Goal: Find specific page/section: Find specific page/section

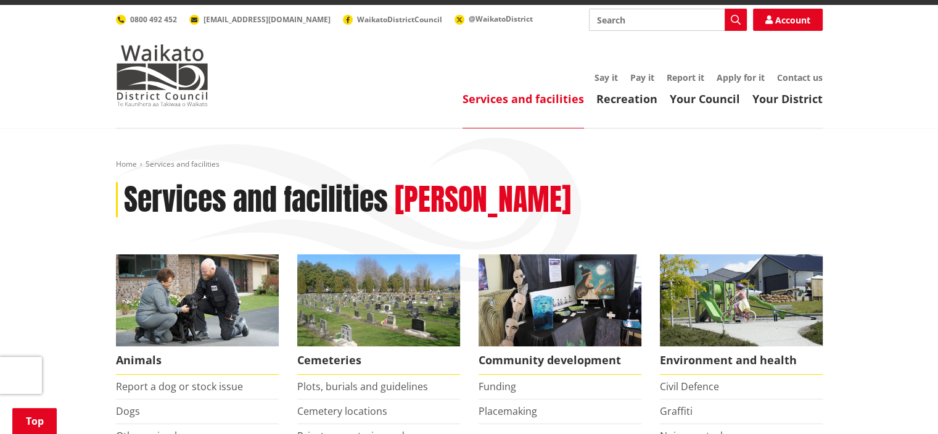
scroll to position [168, 0]
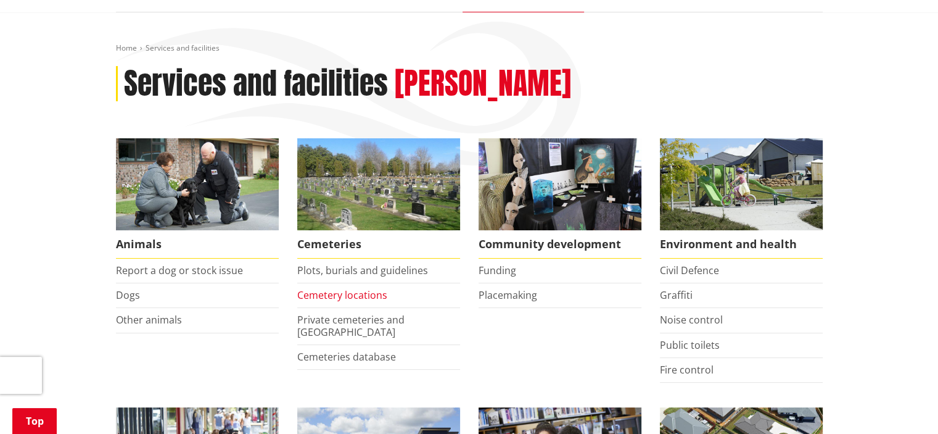
click at [348, 288] on link "Cemetery locations" at bounding box center [342, 295] width 90 height 14
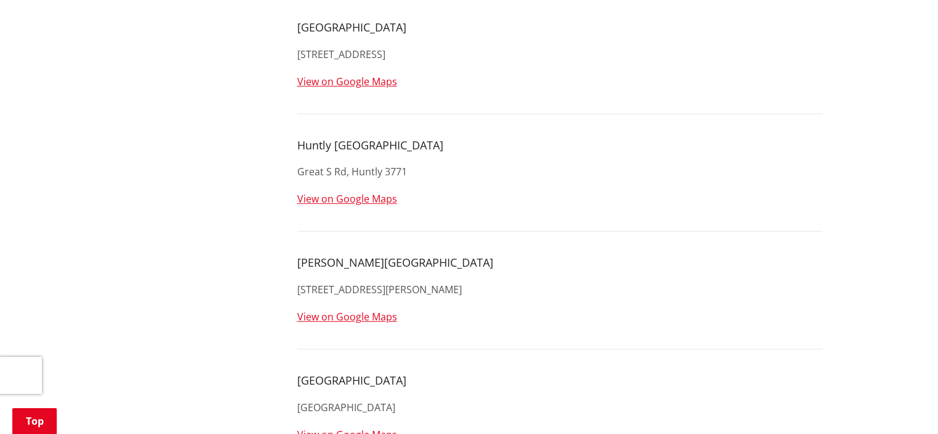
scroll to position [688, 0]
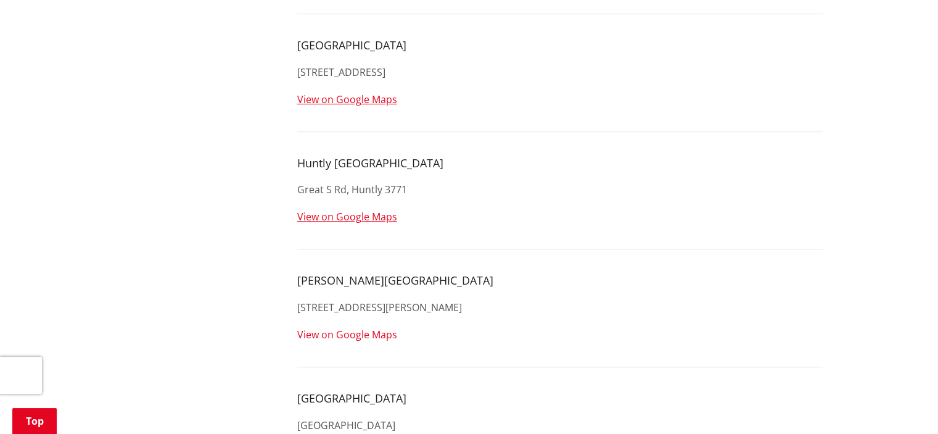
click at [374, 327] on link "View on Google Maps" at bounding box center [347, 334] width 100 height 14
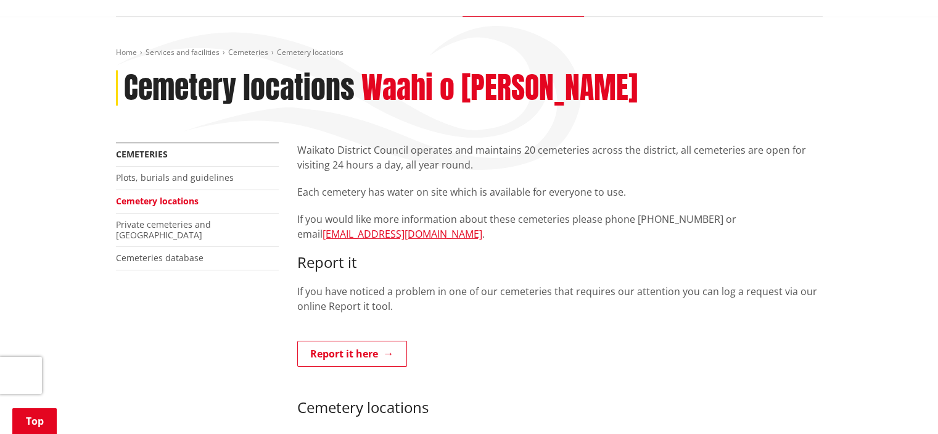
scroll to position [150, 0]
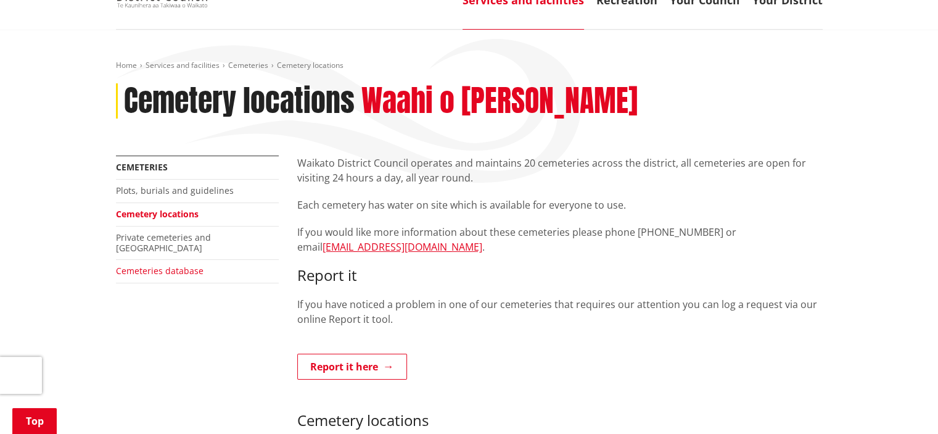
click at [170, 265] on link "Cemeteries database" at bounding box center [160, 271] width 88 height 12
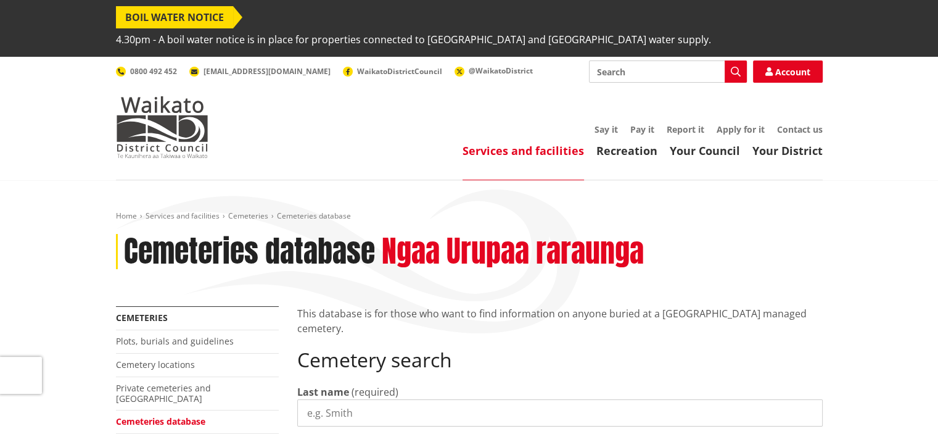
click at [328, 399] on input "Last name" at bounding box center [559, 412] width 525 height 27
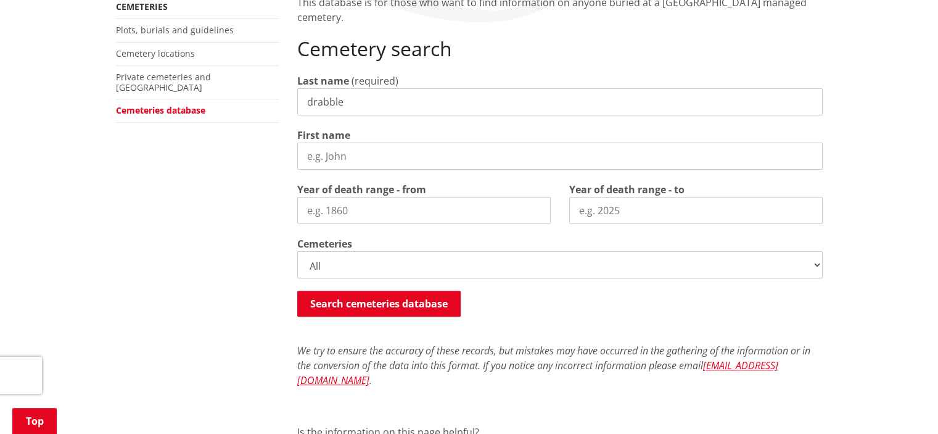
scroll to position [320, 0]
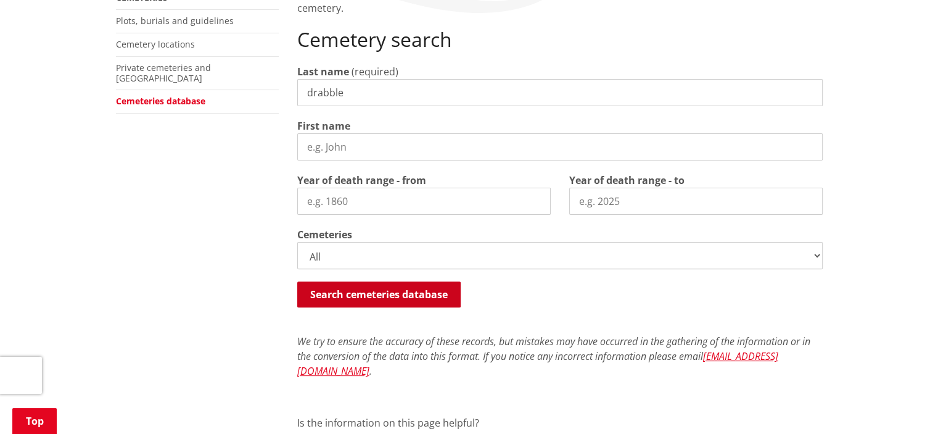
type input "drabble"
click at [355, 281] on button "Search cemeteries database" at bounding box center [378, 294] width 163 height 26
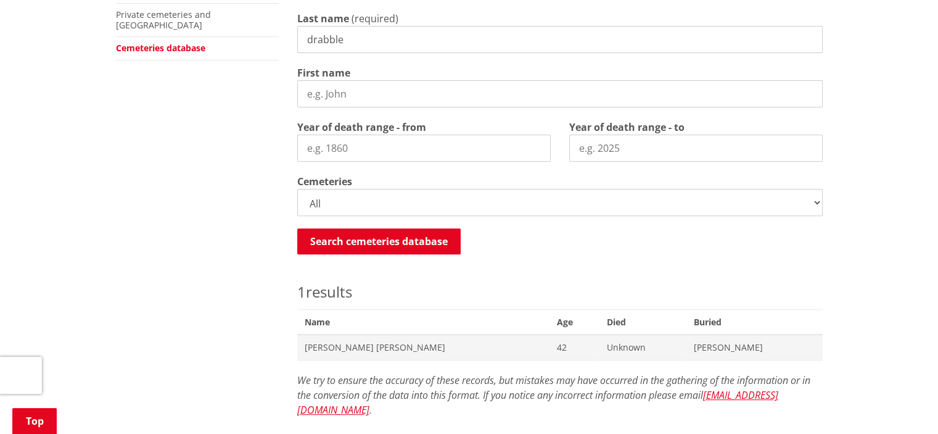
scroll to position [371, 0]
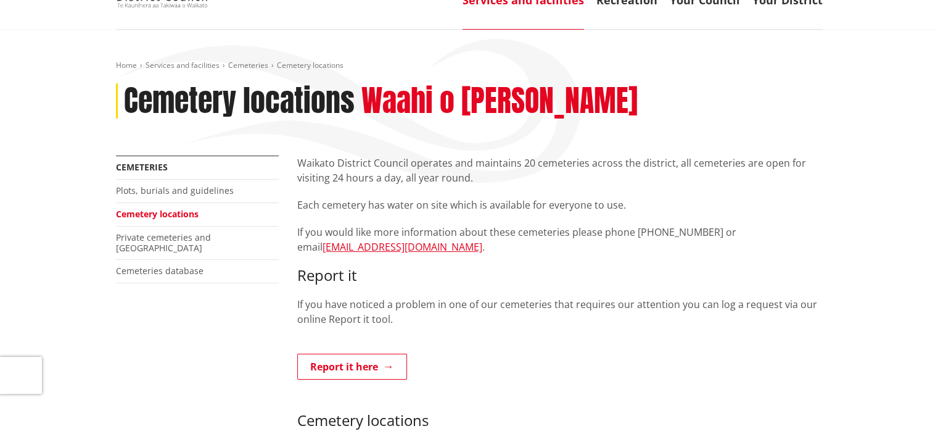
scroll to position [150, 0]
